Goal: Information Seeking & Learning: Learn about a topic

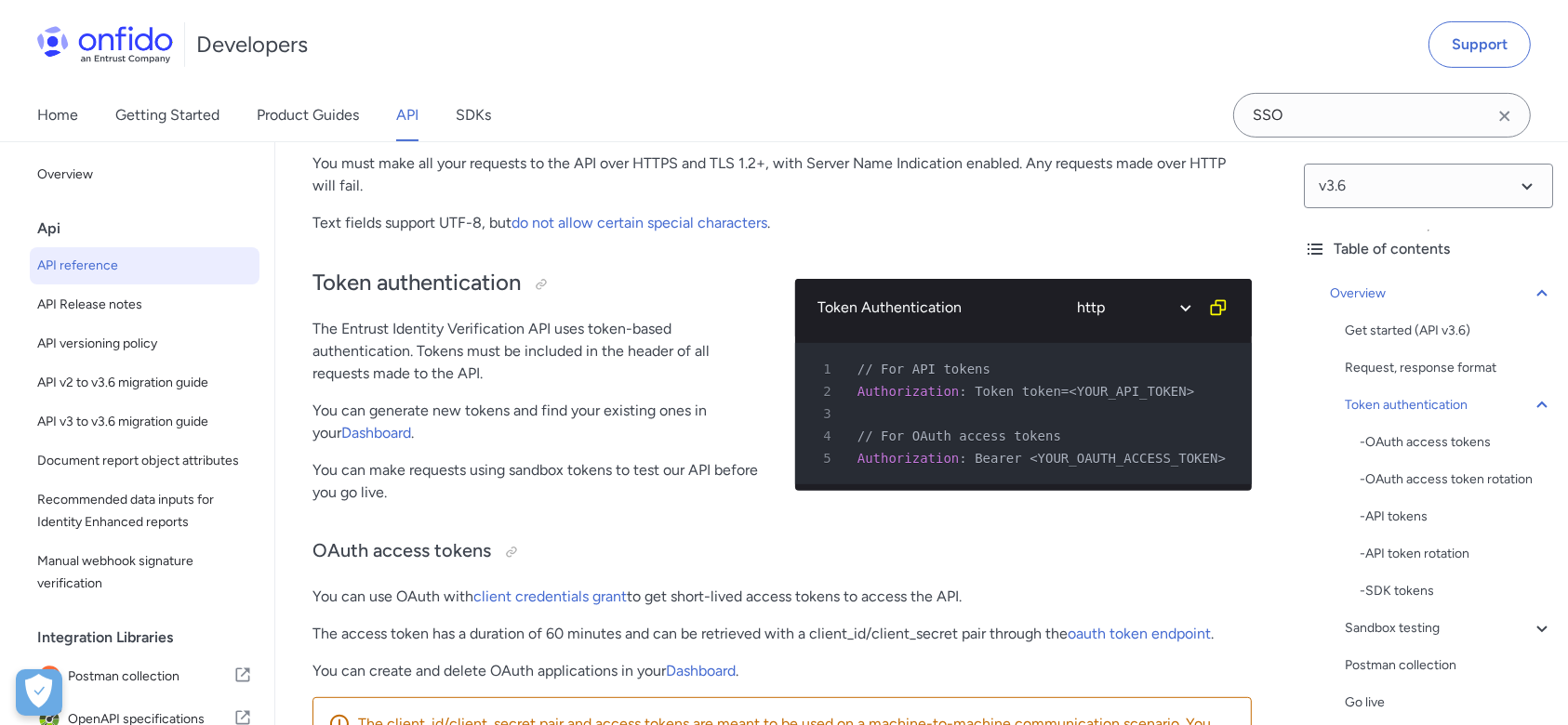
scroll to position [606, 0]
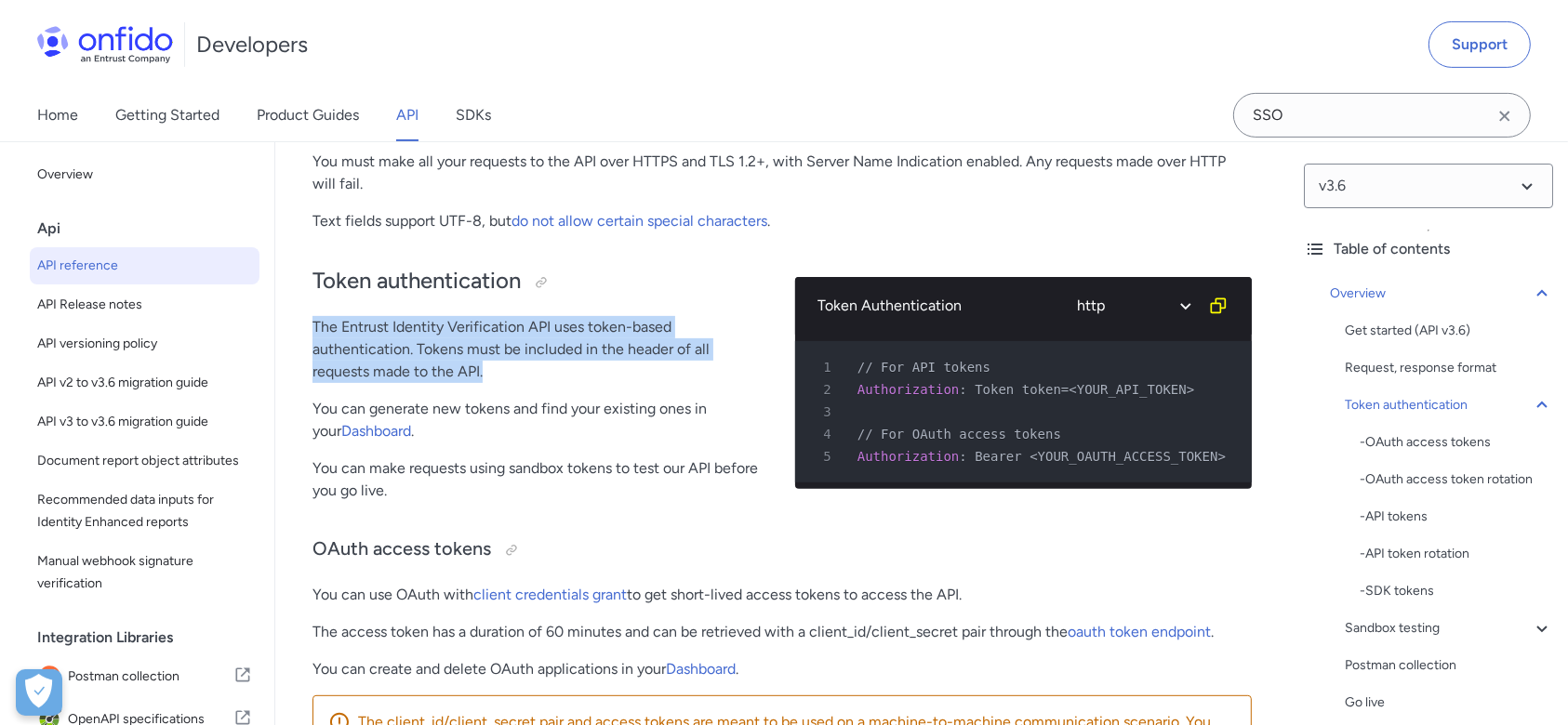
drag, startPoint x: 312, startPoint y: 326, endPoint x: 521, endPoint y: 382, distance: 216.4
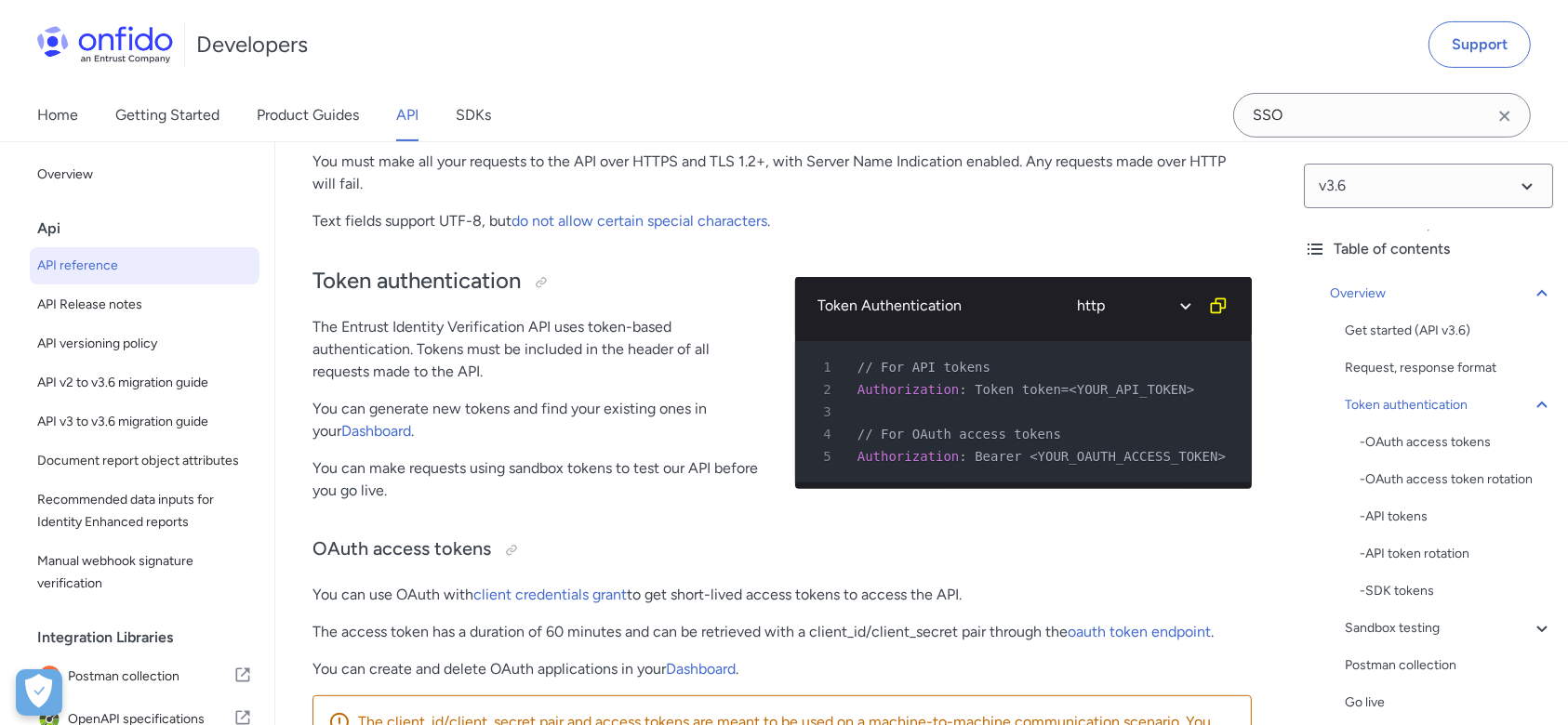
click at [445, 489] on p "You can make requests using sandbox tokens to test our API before you go live." at bounding box center [538, 480] width 453 height 45
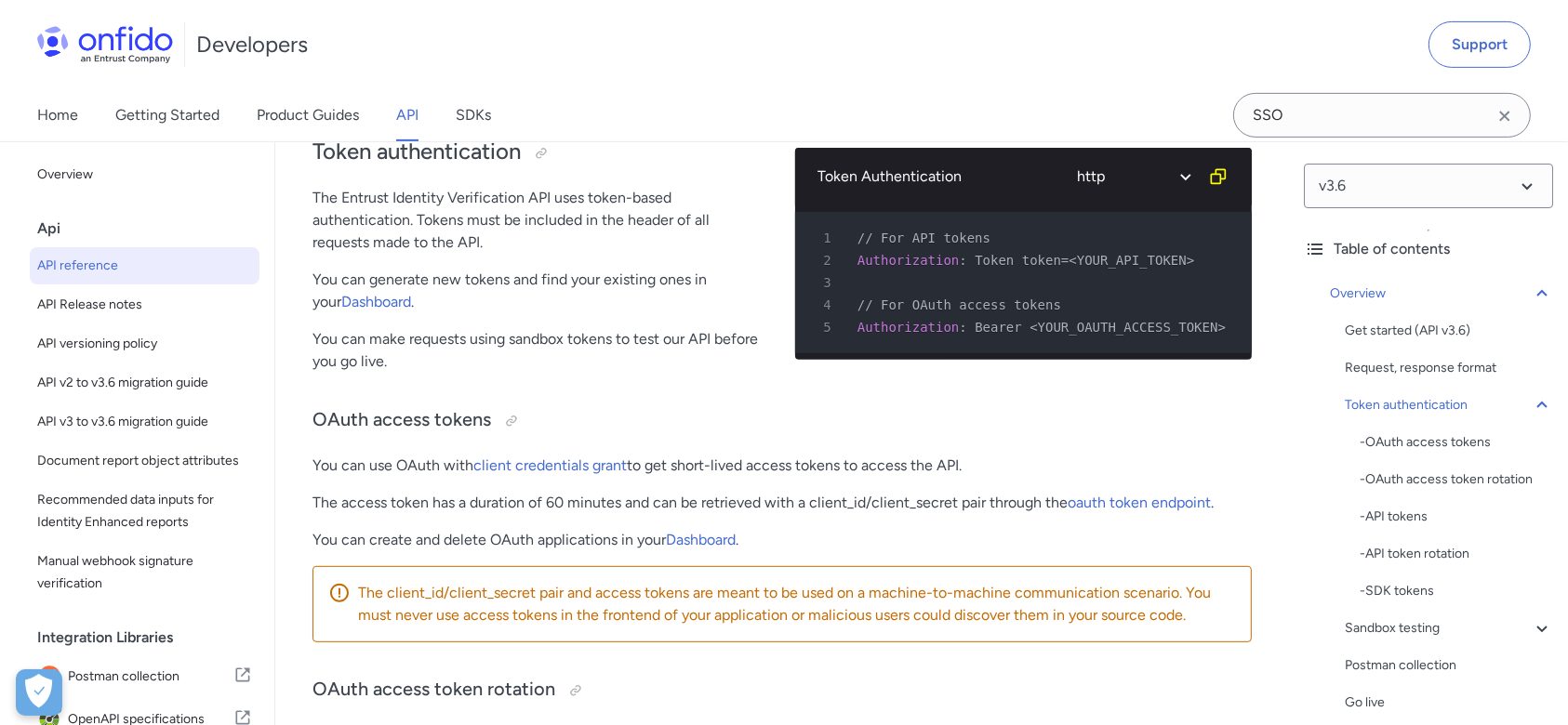
scroll to position [736, 0]
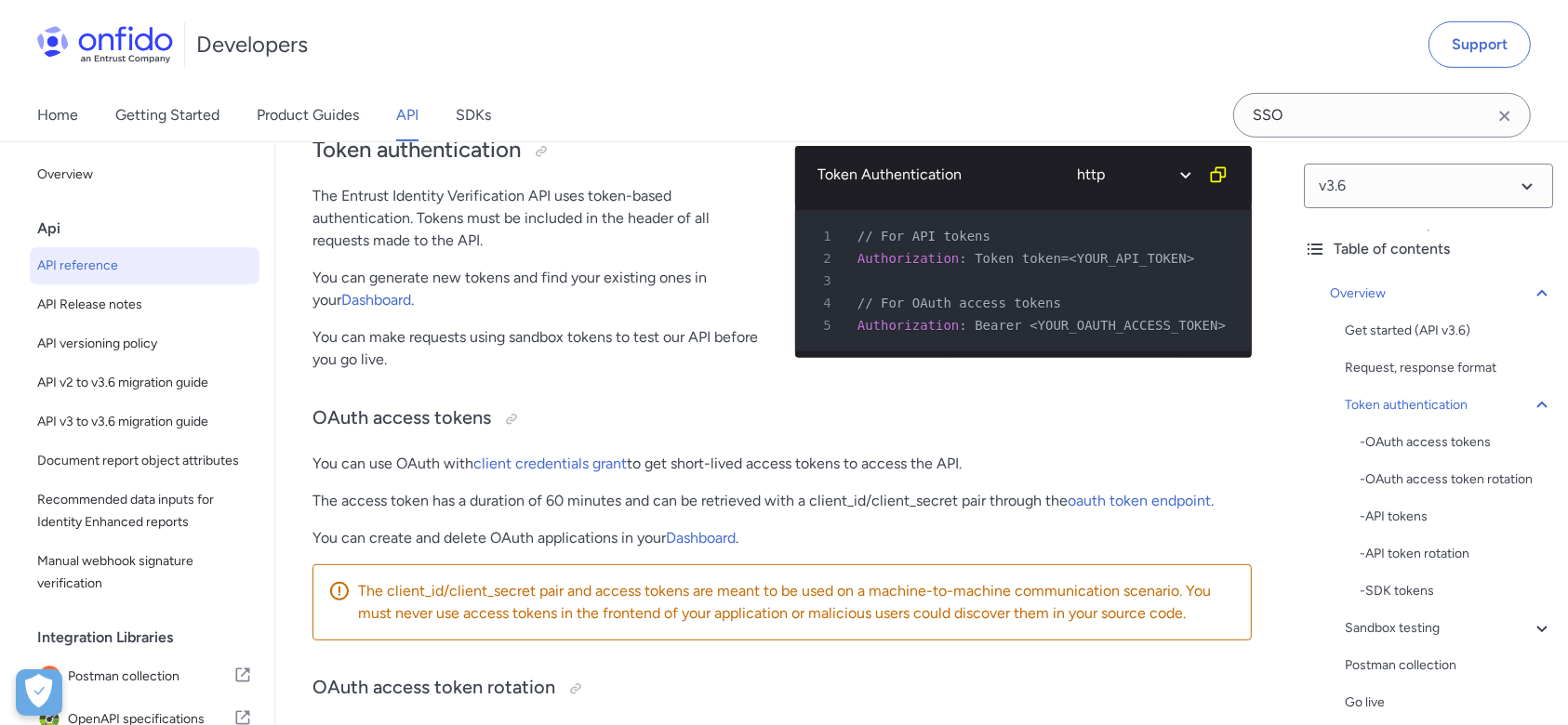
click at [859, 536] on p "You can create and delete OAuth applications in your Dashboard ." at bounding box center [782, 538] width 940 height 23
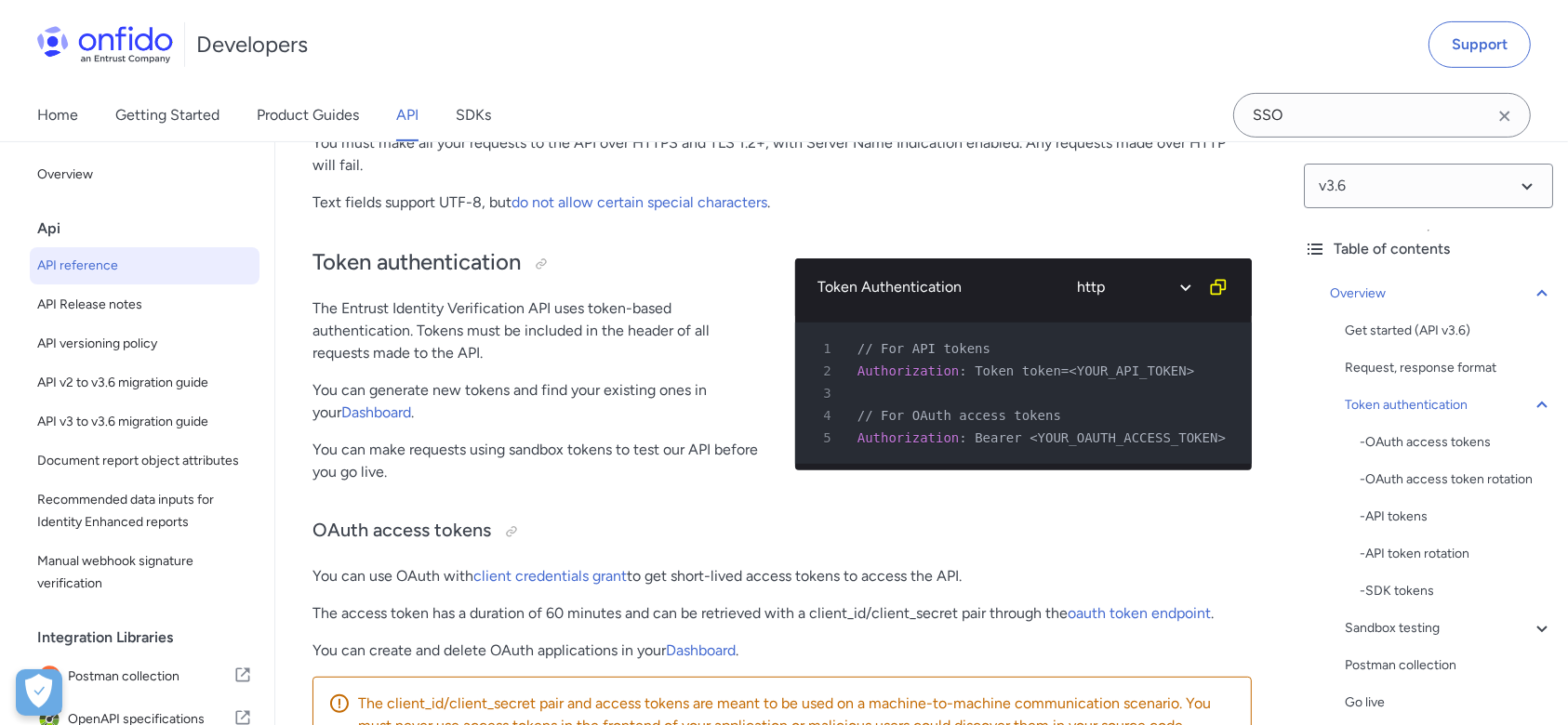
scroll to position [625, 0]
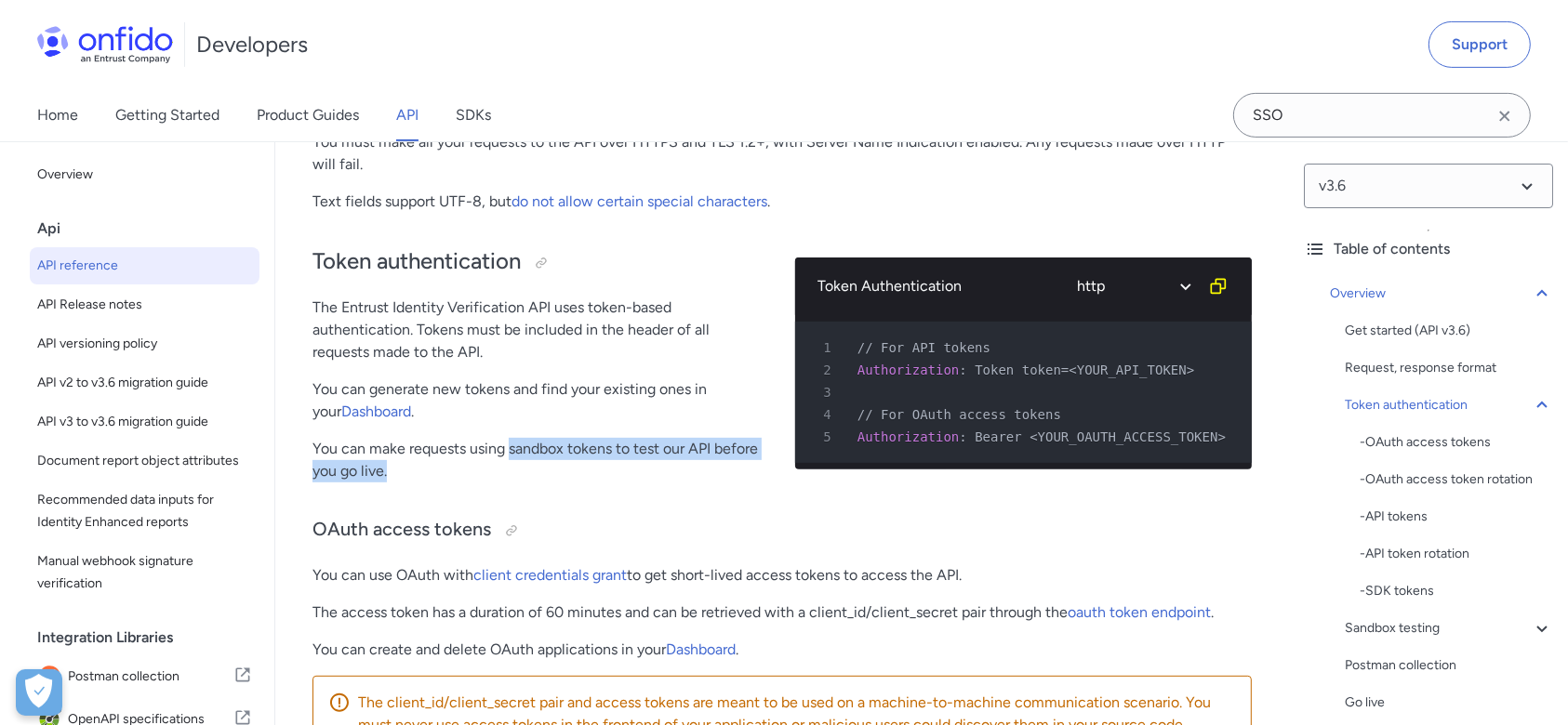
drag, startPoint x: 506, startPoint y: 447, endPoint x: 656, endPoint y: 474, distance: 152.4
click at [656, 474] on p "You can make requests using sandbox tokens to test our API before you go live." at bounding box center [538, 461] width 453 height 45
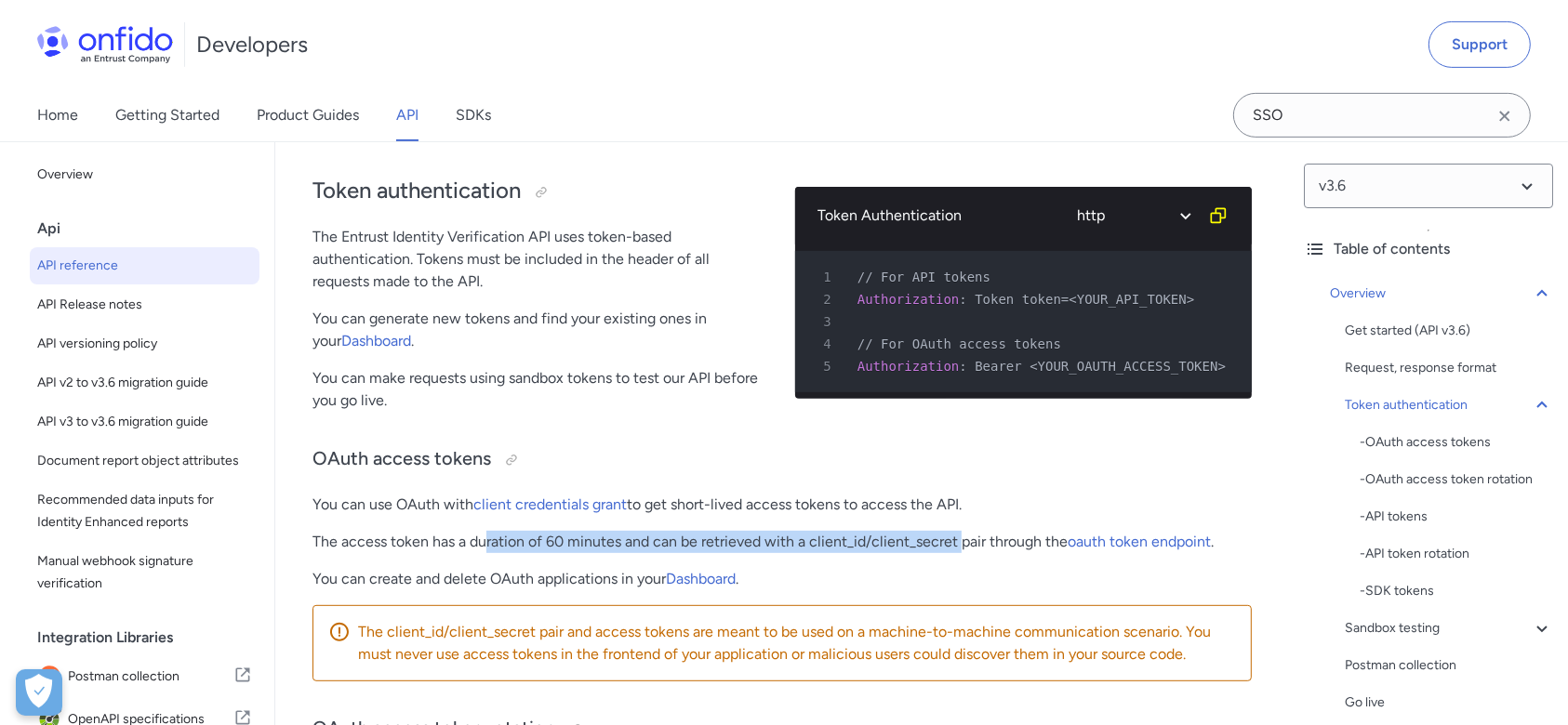
drag, startPoint x: 485, startPoint y: 548, endPoint x: 959, endPoint y: 552, distance: 474.0
click at [959, 552] on p "The access token has a duration of 60 minutes and can be retrieved with a clien…" at bounding box center [782, 542] width 940 height 23
click at [993, 575] on p "You can create and delete OAuth applications in your Dashboard ." at bounding box center [782, 580] width 940 height 23
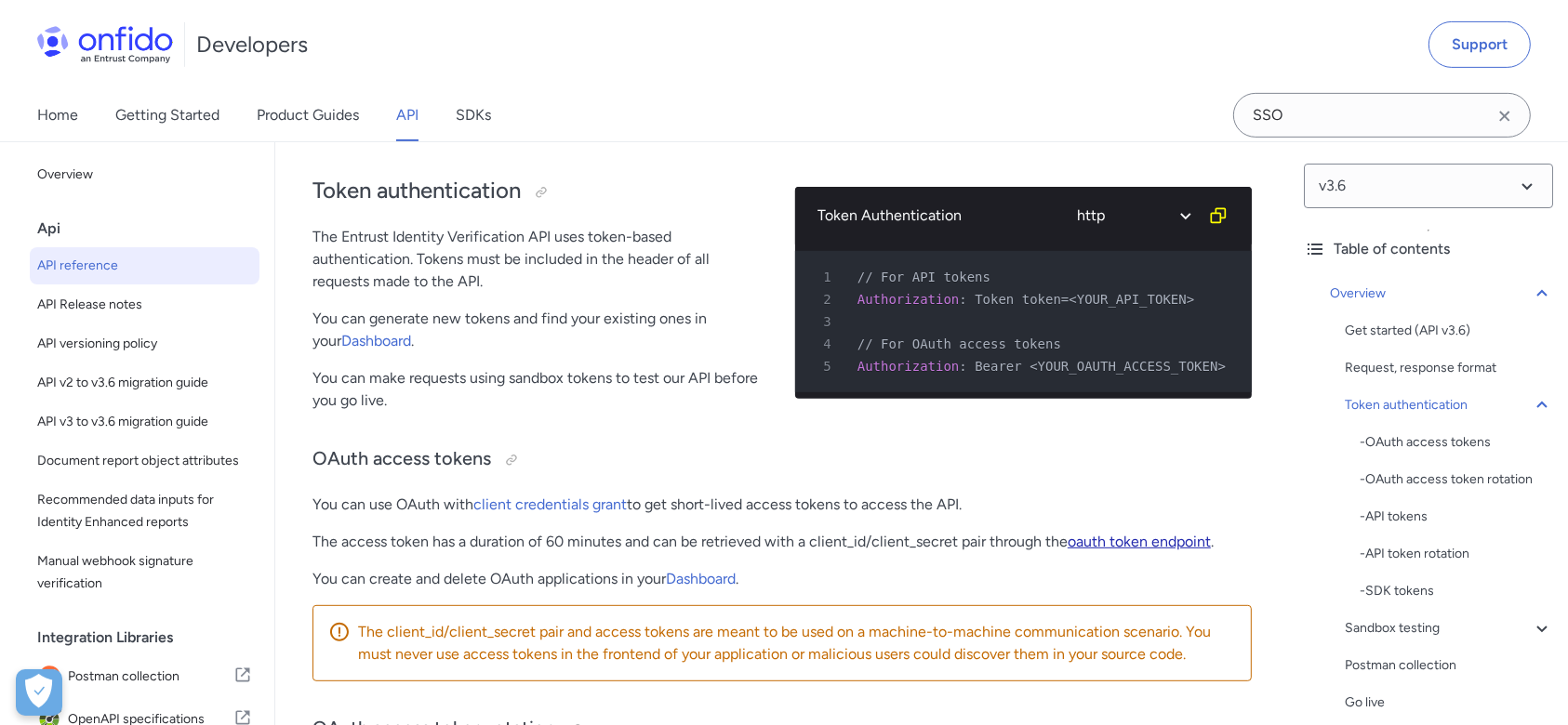
click at [1142, 541] on link "oauth token endpoint" at bounding box center [1138, 541] width 143 height 18
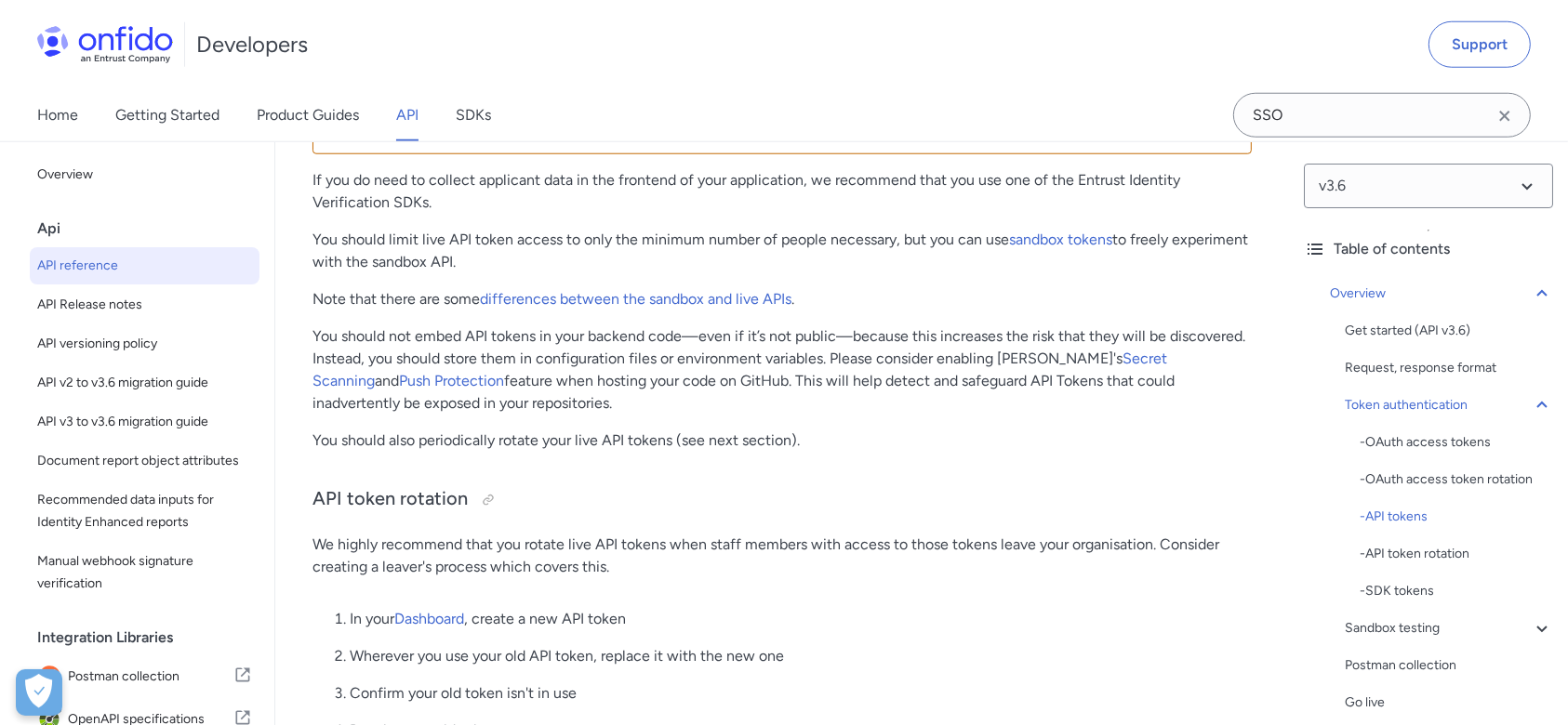
scroll to position [2629, 0]
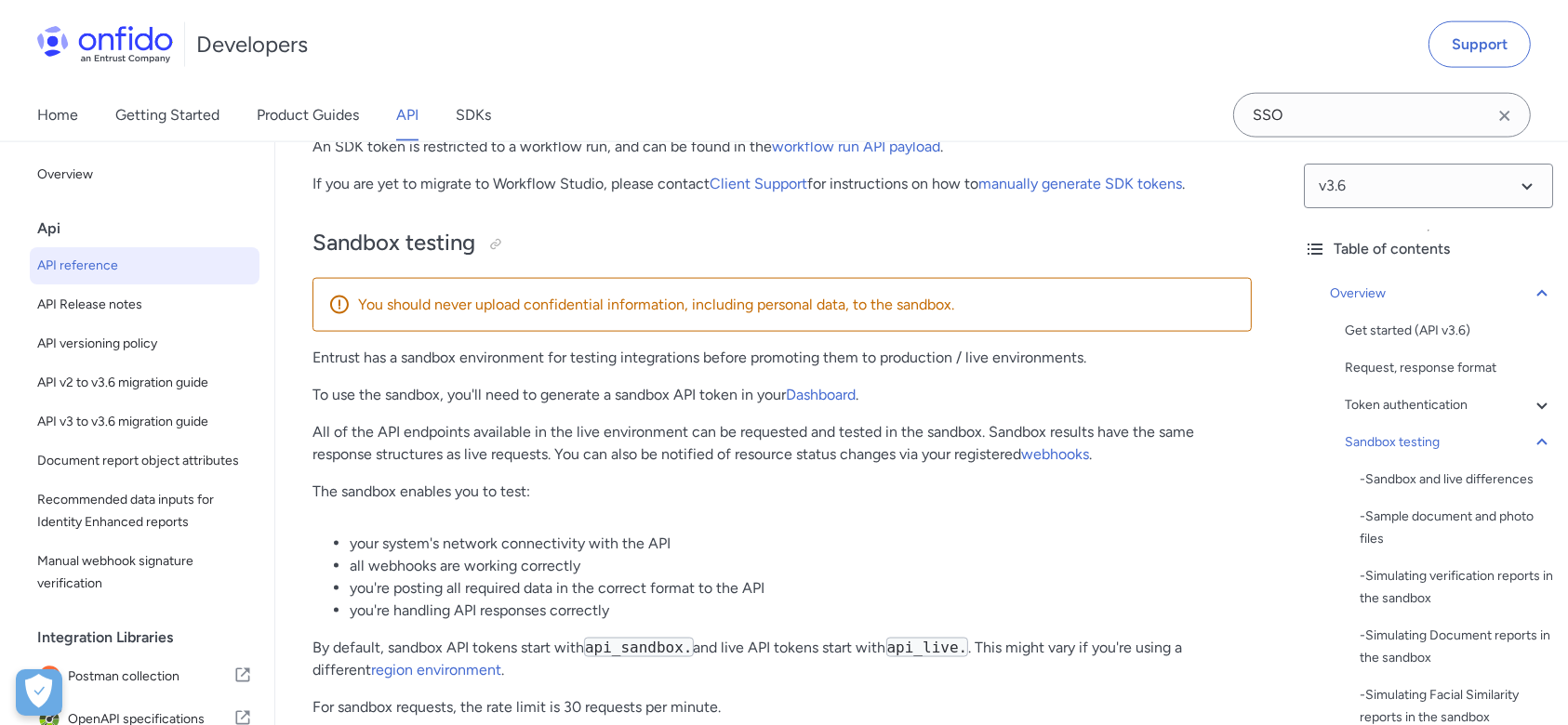
click at [570, 445] on p "All of the API endpoints available in the live environment can be requested and…" at bounding box center [782, 444] width 940 height 45
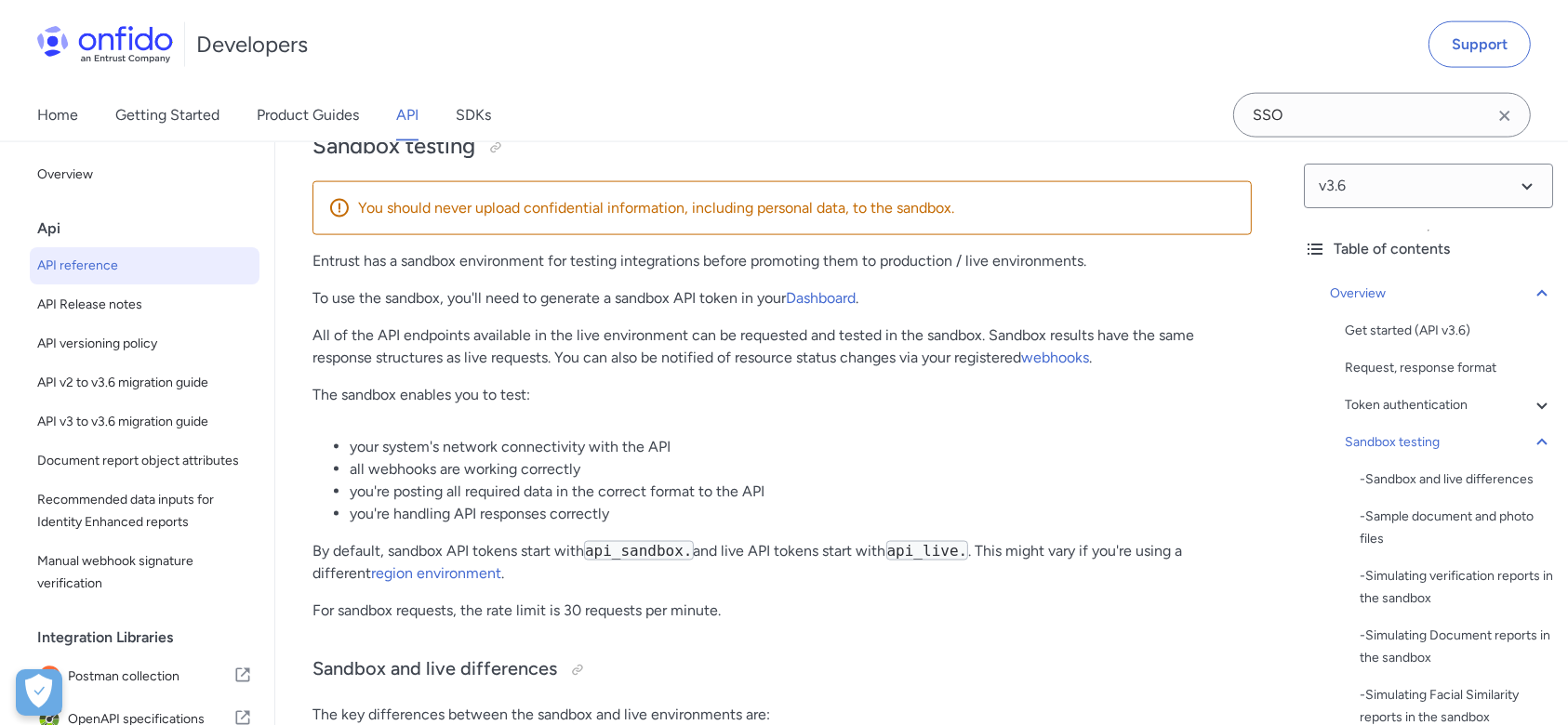
scroll to position [2726, 0]
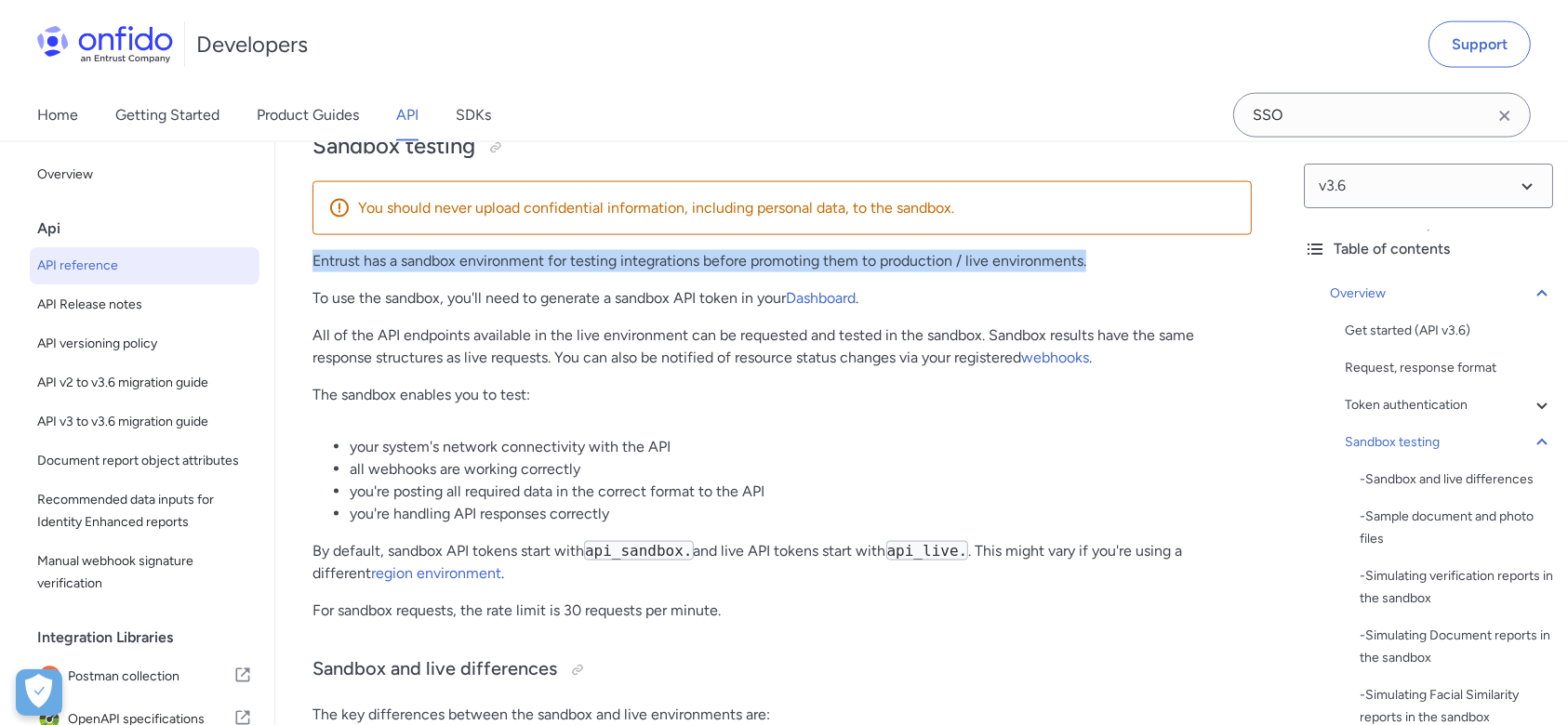
drag, startPoint x: 310, startPoint y: 264, endPoint x: 1116, endPoint y: 264, distance: 806.0
copy p "Entrust has a sandbox environment for testing integrations before promoting the…"
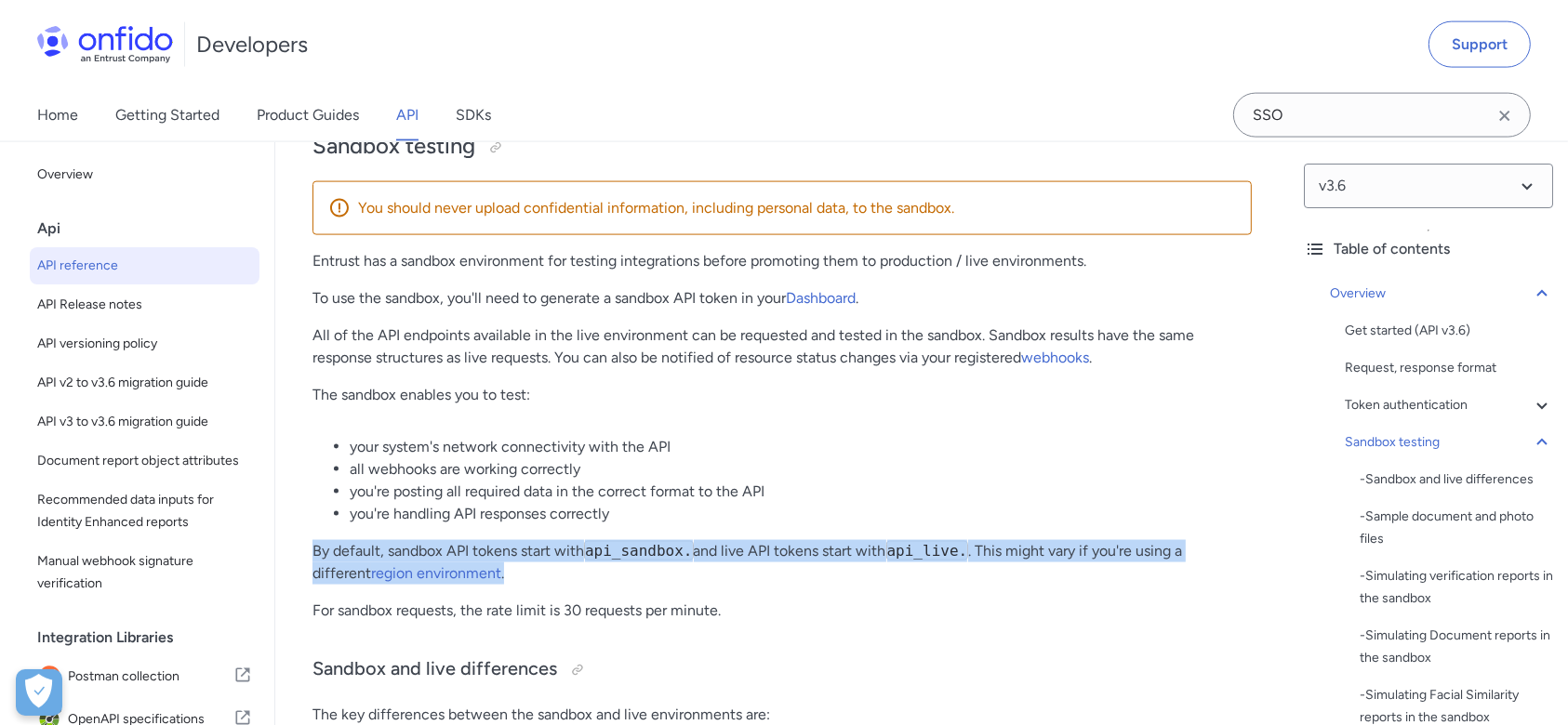
drag, startPoint x: 292, startPoint y: 555, endPoint x: 471, endPoint y: 584, distance: 181.3
copy p "By default, sandbox API tokens start with api_sandbox. and live API tokens star…"
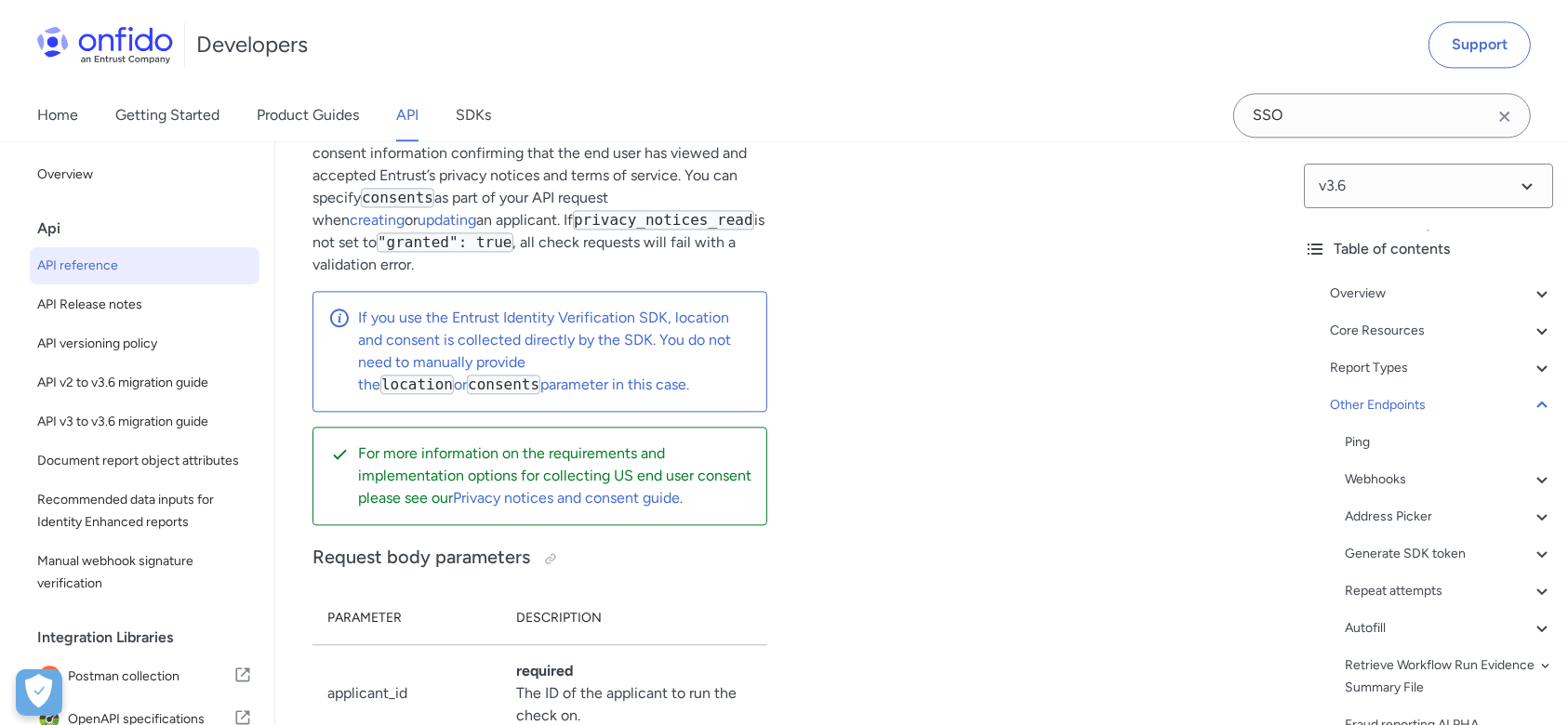
scroll to position [180623, 0]
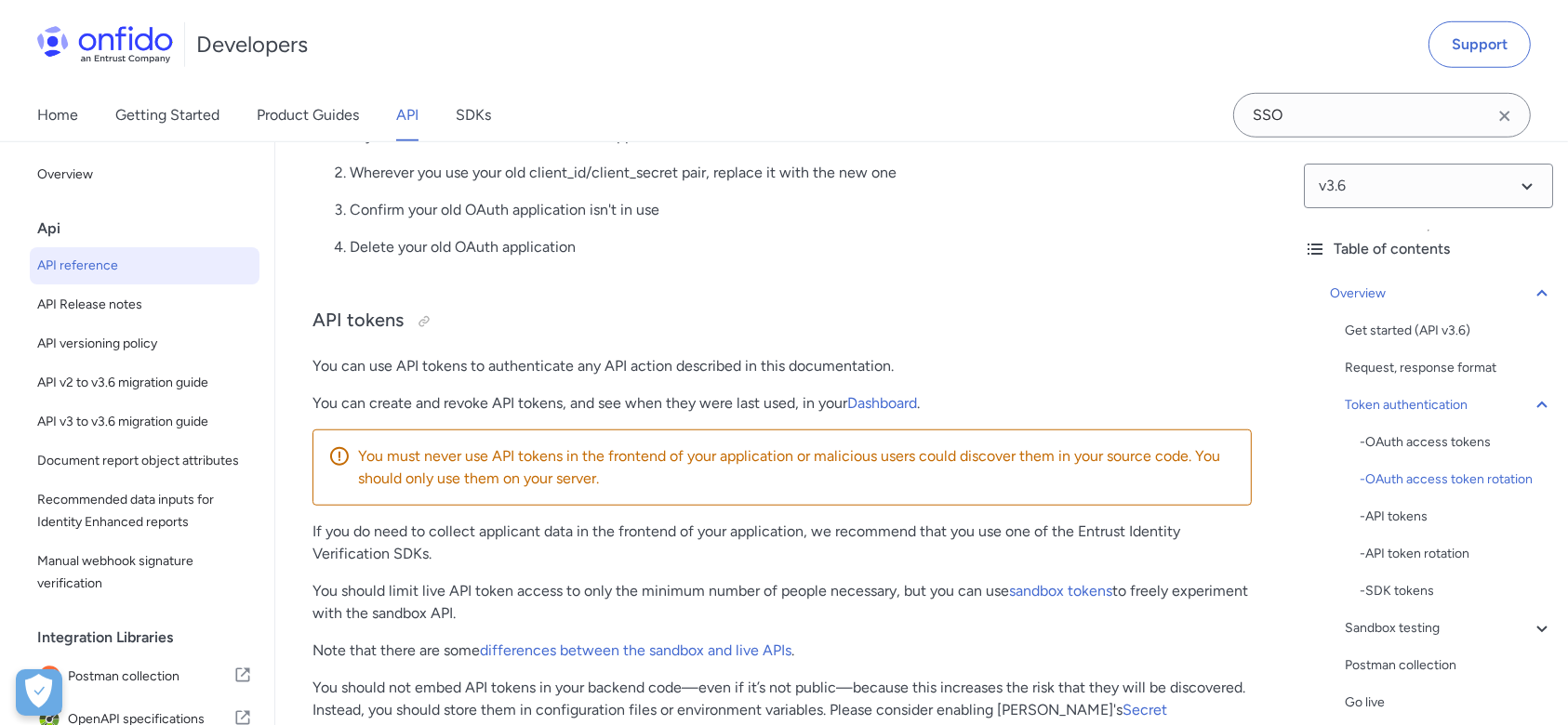
scroll to position [1414, 0]
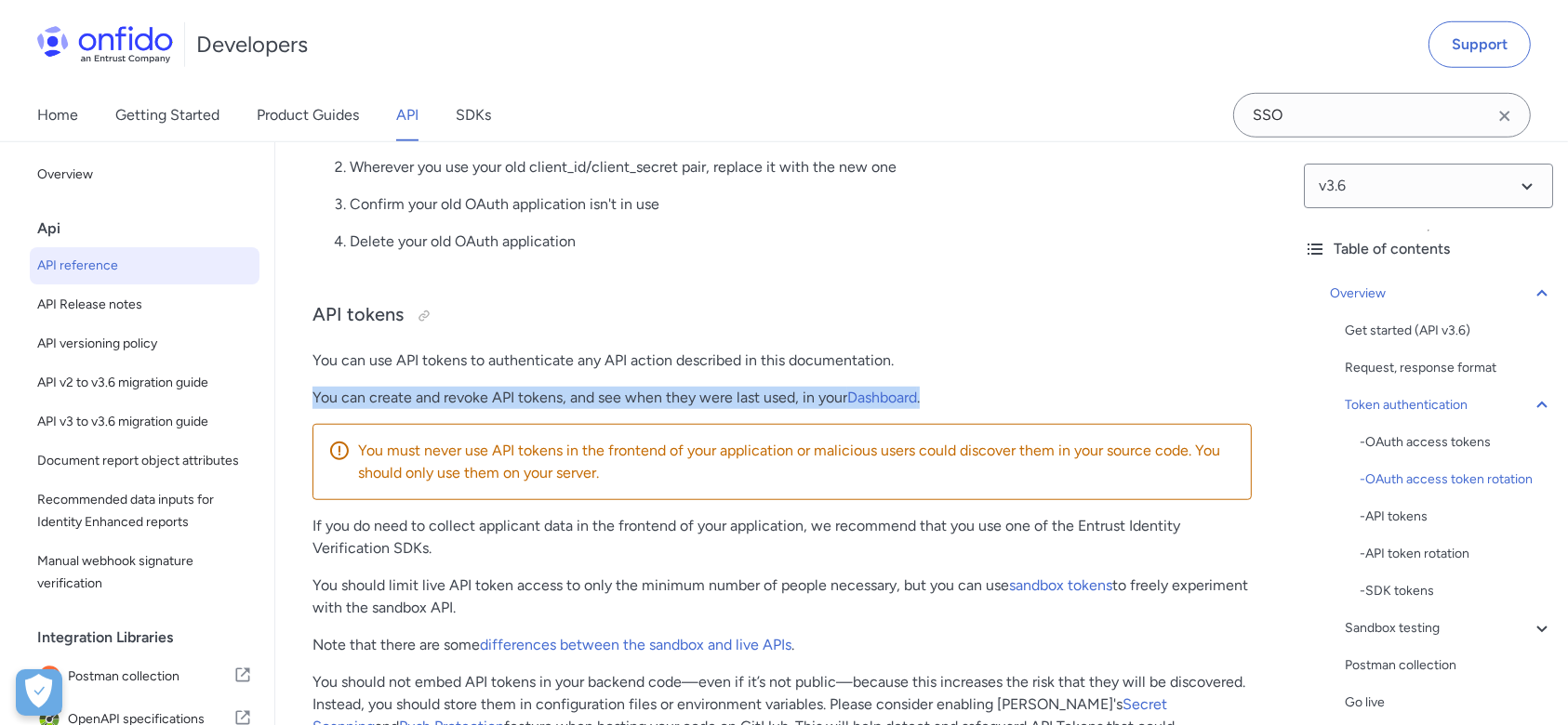
drag, startPoint x: 311, startPoint y: 405, endPoint x: 1011, endPoint y: 399, distance: 700.0
copy p "You can create and revoke API tokens, and see when they were last used, in your…"
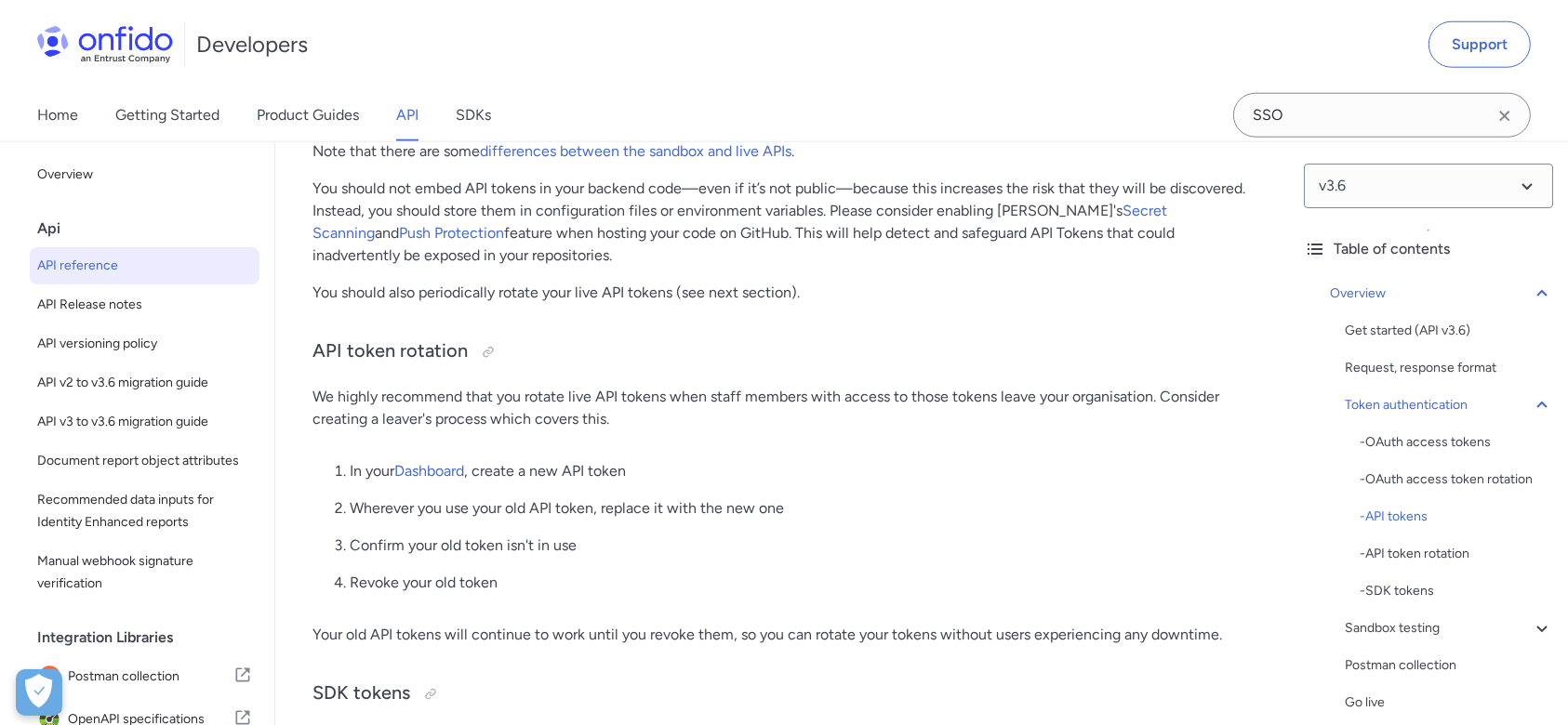
scroll to position [1938, 0]
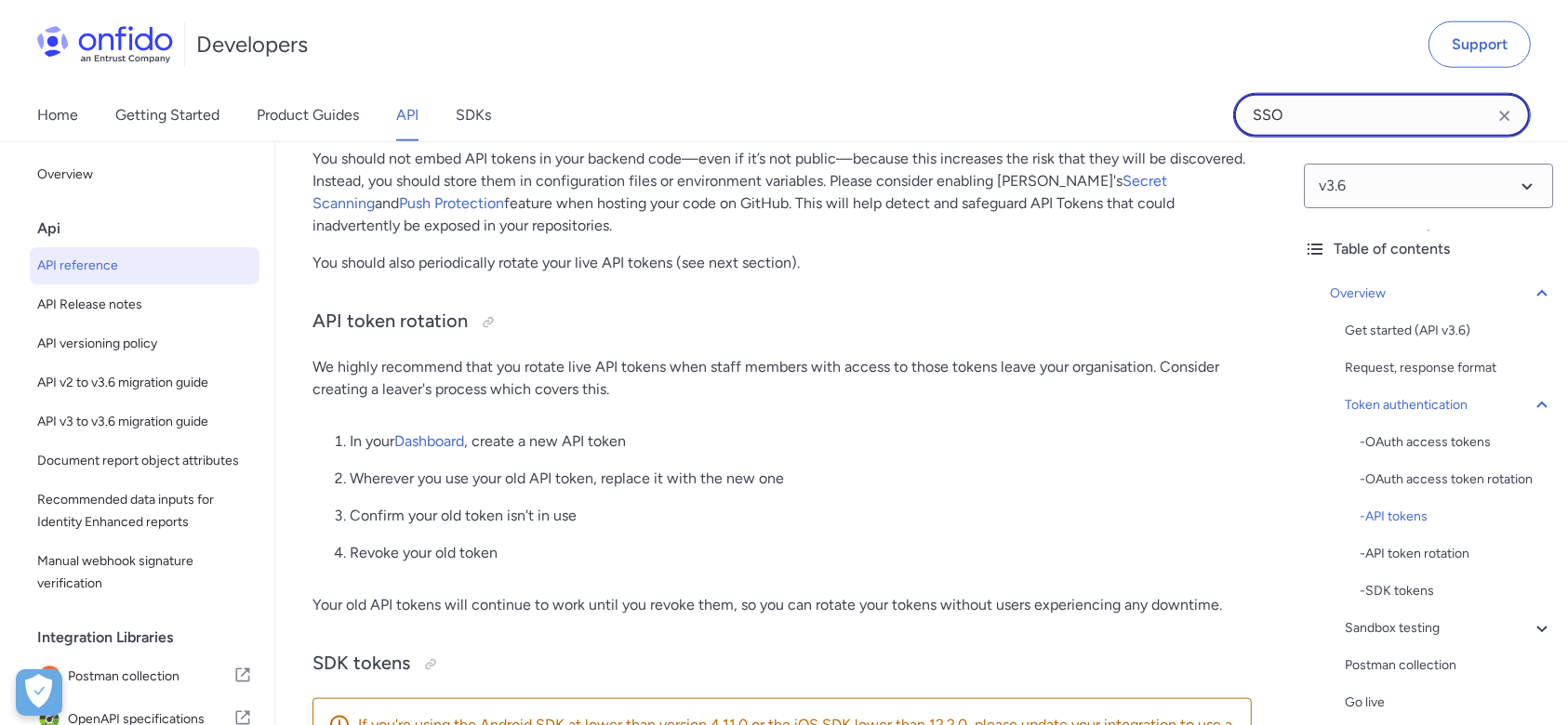
click at [1356, 137] on input "SSO" at bounding box center [1381, 115] width 297 height 45
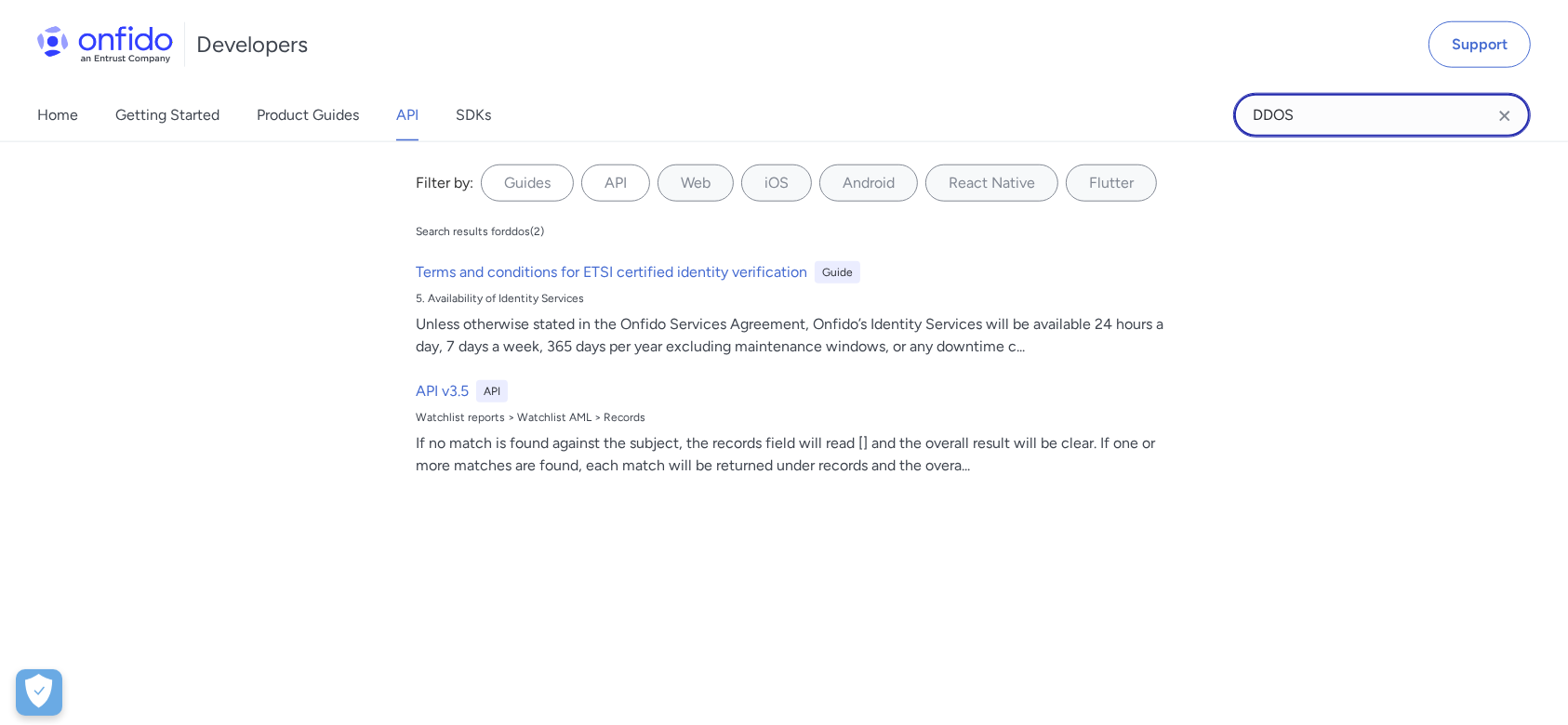
type input "DDOS"
click at [496, 192] on label "Guides" at bounding box center [527, 184] width 93 height 38
click at [0, 0] on input "Guides" at bounding box center [0, 0] width 0 height 0
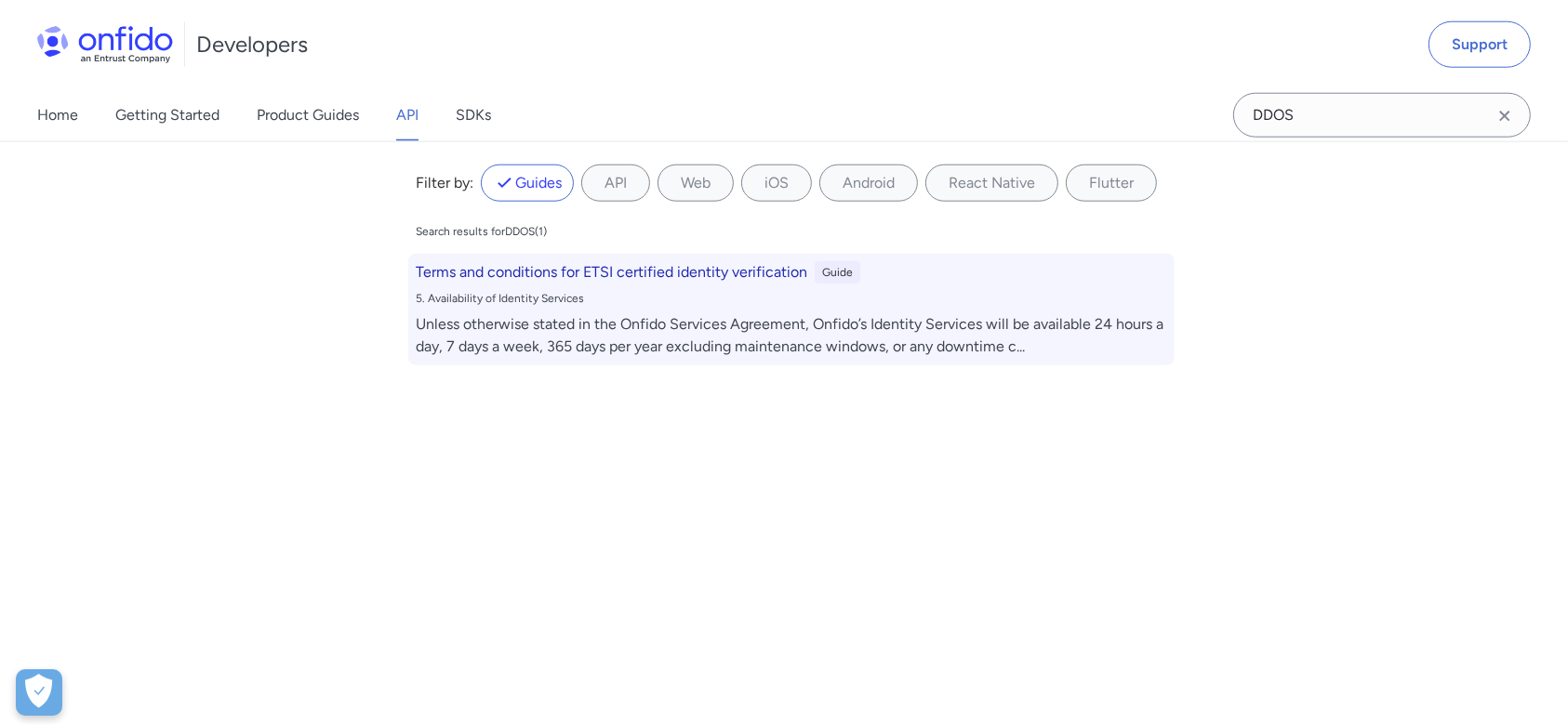
click at [654, 327] on div "Unless otherwise stated in the Onfido Services Agreement, Onfido’s Identity Ser…" at bounding box center [791, 336] width 751 height 45
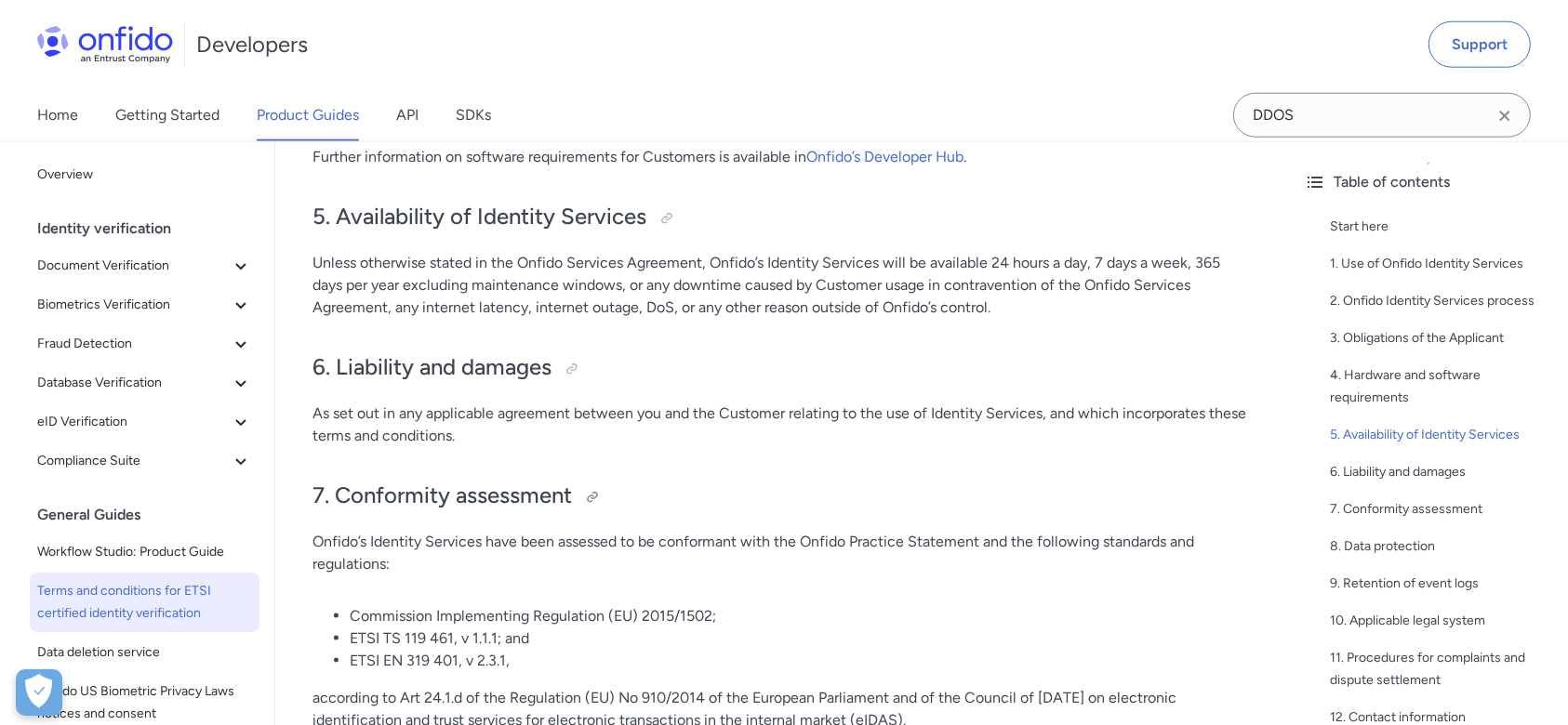
click at [917, 498] on h2 "7. Conformity assessment" at bounding box center [782, 497] width 940 height 32
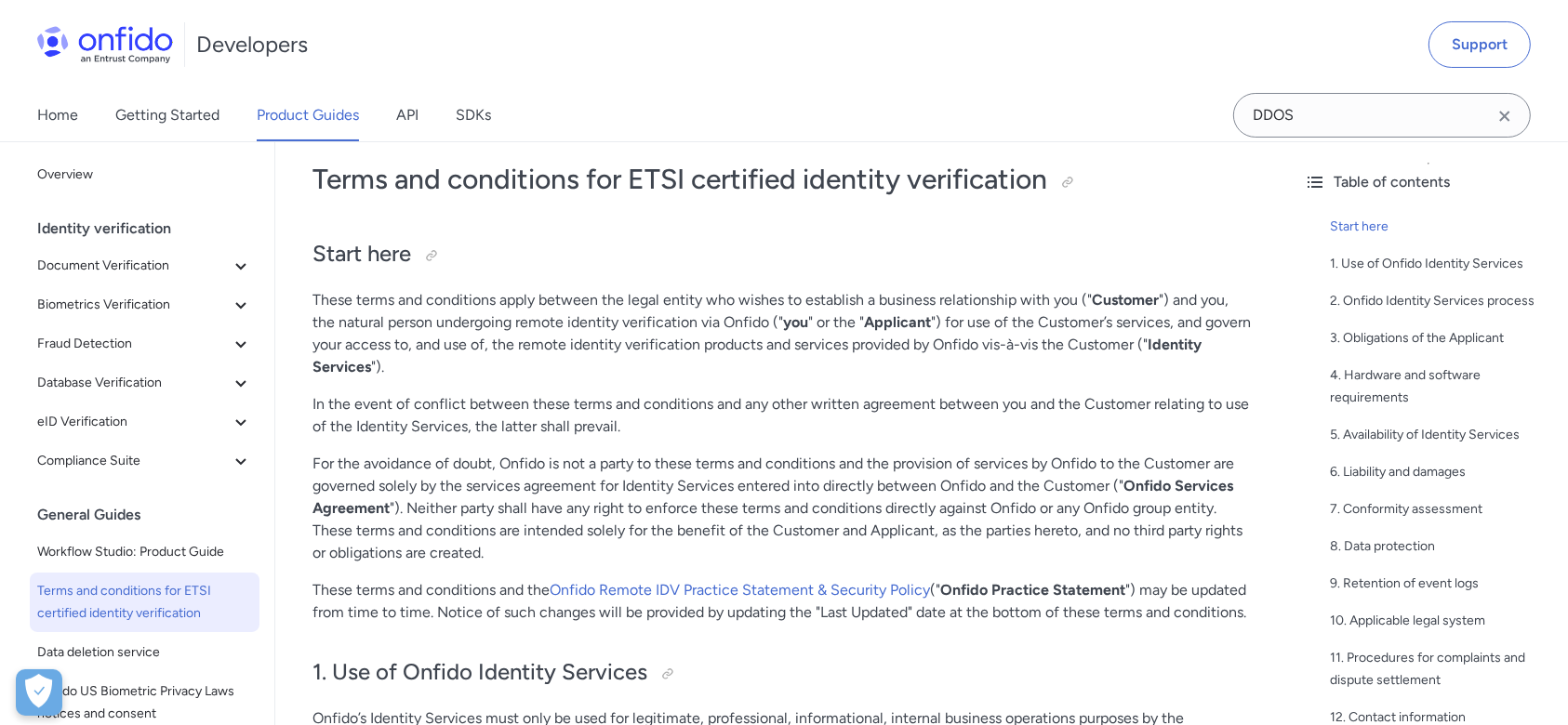
scroll to position [92, 0]
